Goal: Navigation & Orientation: Find specific page/section

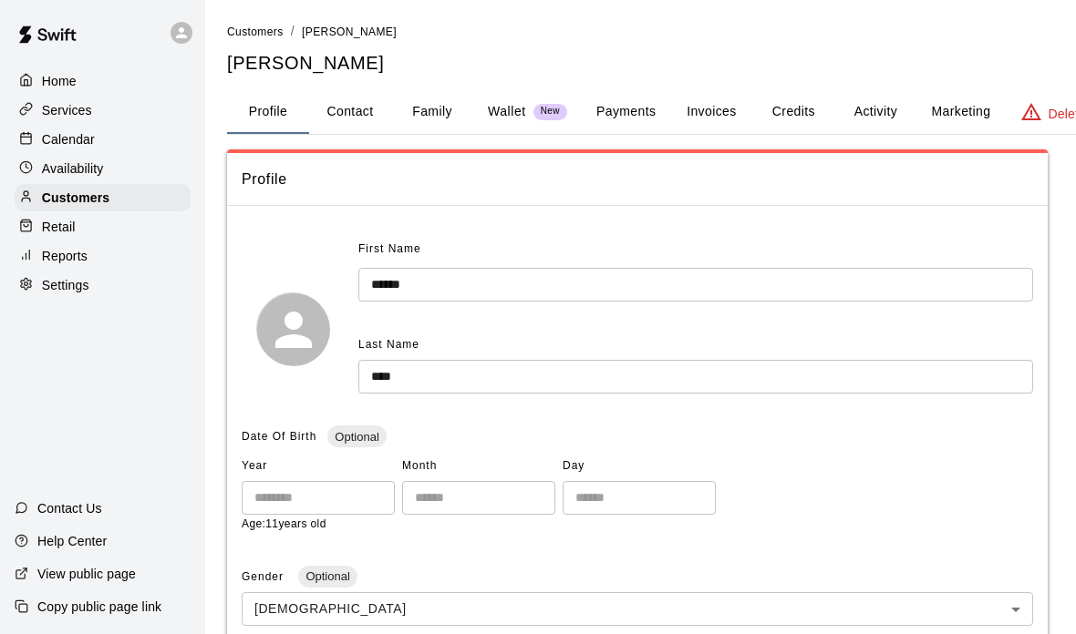
click at [67, 106] on p "Services" at bounding box center [67, 110] width 50 height 18
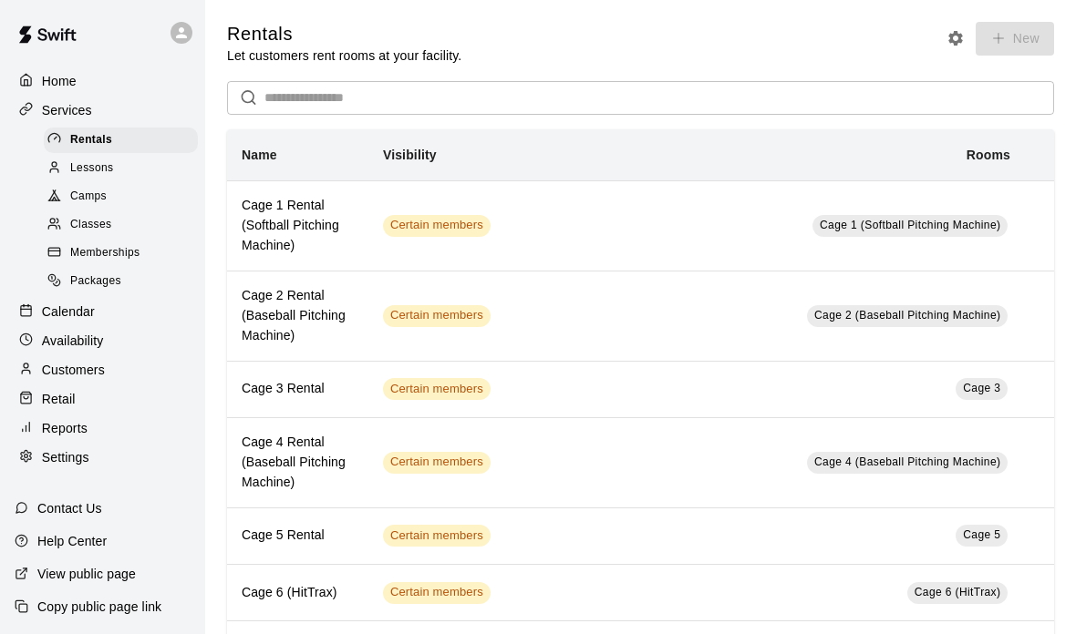
click at [45, 170] on div "Lessons" at bounding box center [121, 169] width 154 height 26
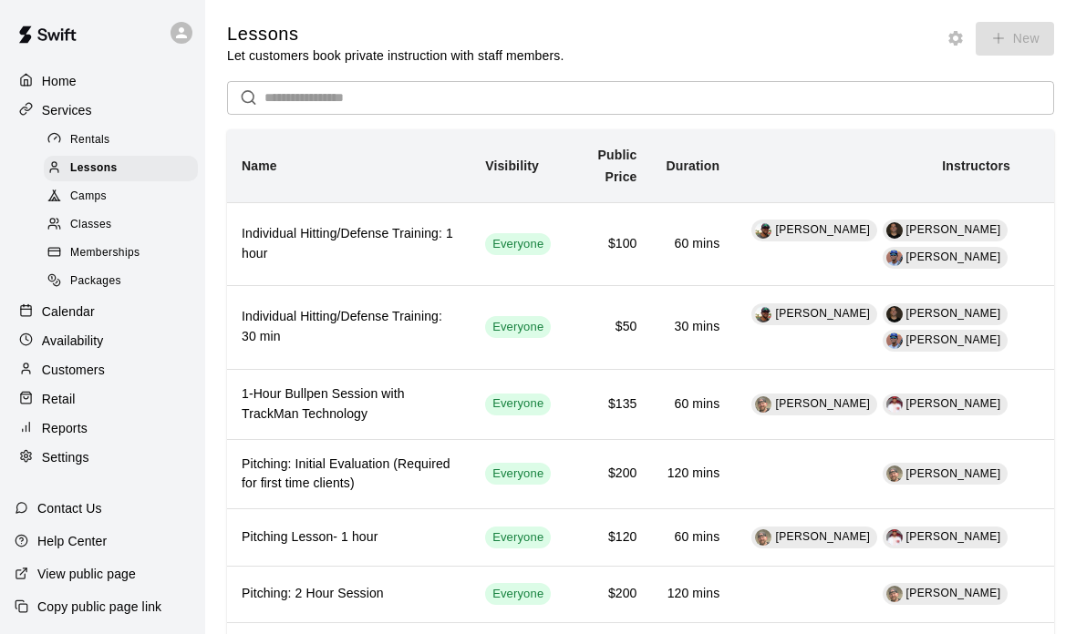
click at [26, 143] on div "Rentals Lessons Camps Classes Memberships Packages" at bounding box center [110, 211] width 191 height 170
click at [62, 367] on p "Customers" at bounding box center [73, 370] width 63 height 18
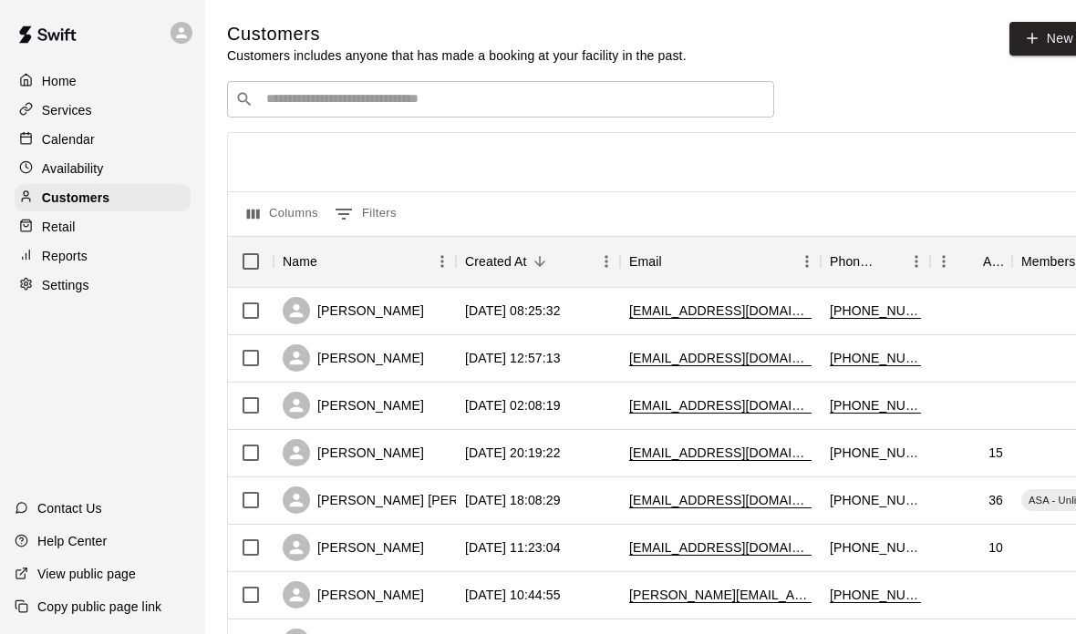
click at [36, 150] on div "Calendar" at bounding box center [103, 139] width 176 height 27
